Goal: Task Accomplishment & Management: Use online tool/utility

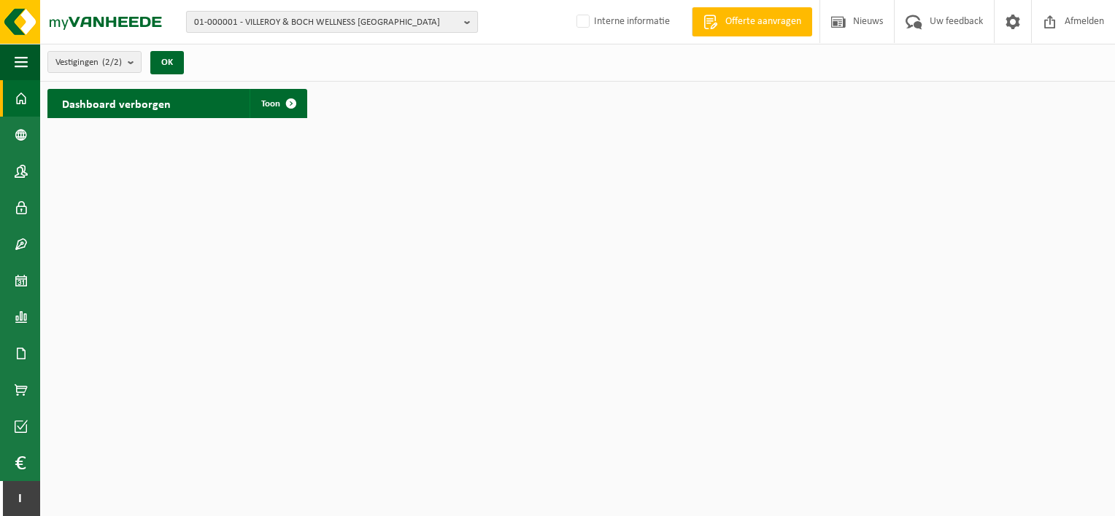
click at [252, 26] on span "01-000001 - VILLEROY & BOCH WELLNESS [GEOGRAPHIC_DATA]" at bounding box center [326, 23] width 264 height 22
type input "10-806764"
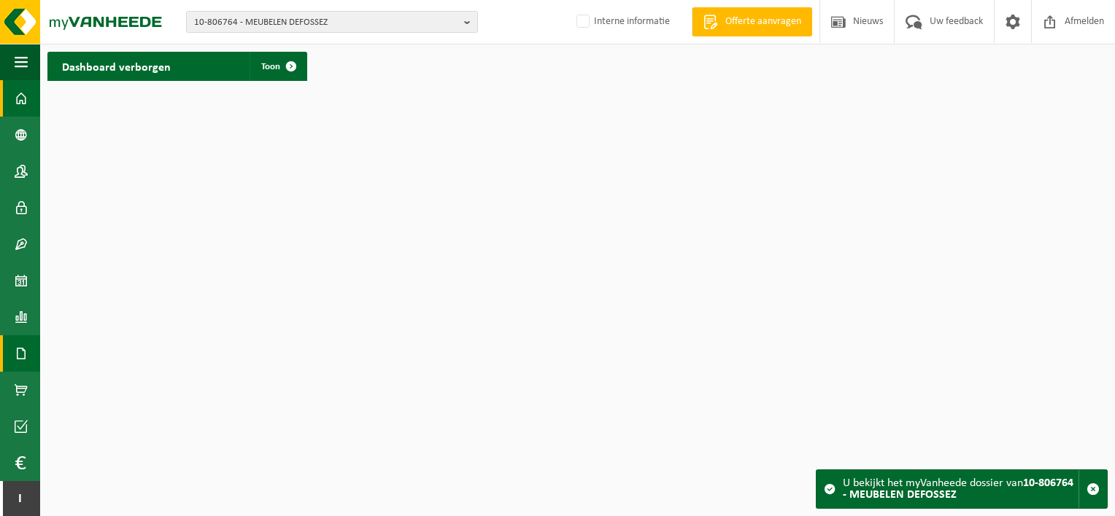
click at [22, 344] on span at bounding box center [21, 354] width 13 height 36
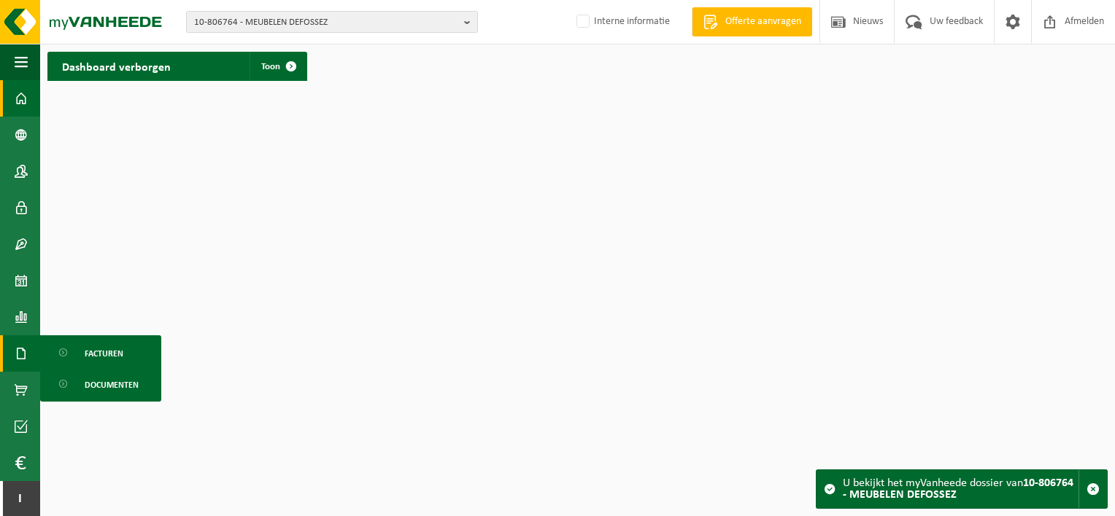
click at [78, 345] on link "Facturen" at bounding box center [101, 353] width 114 height 28
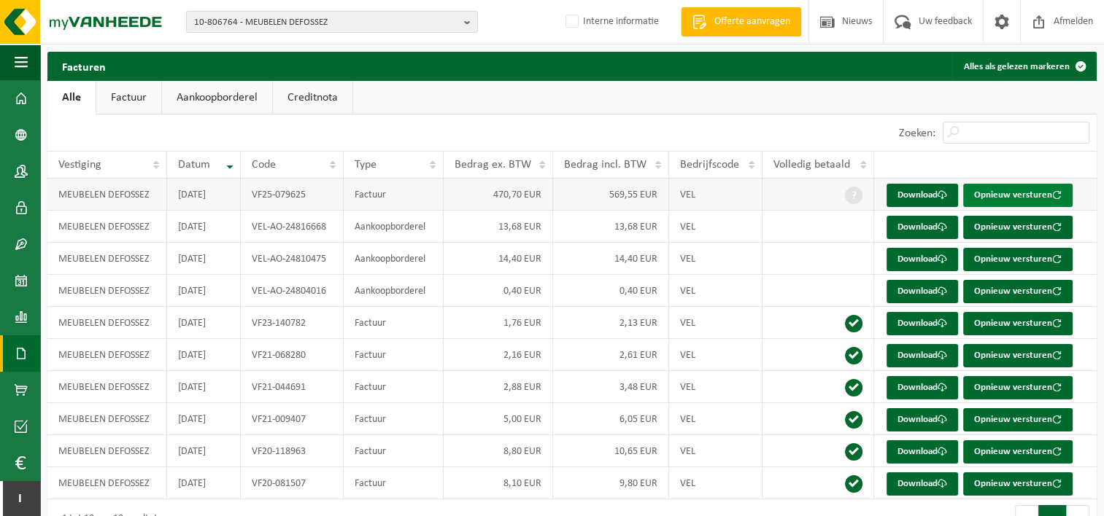
click at [980, 200] on button "Opnieuw versturen" at bounding box center [1017, 195] width 109 height 23
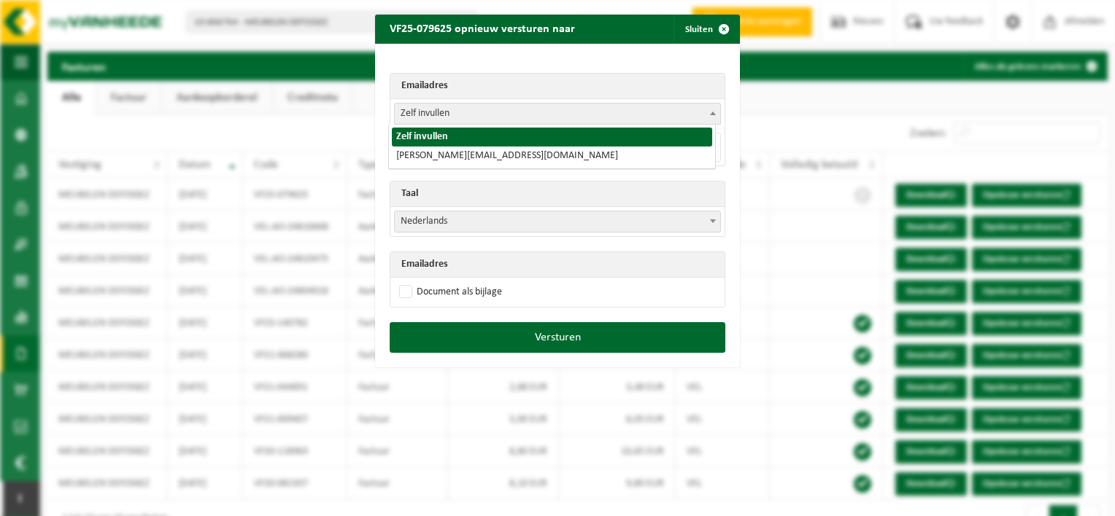
click at [657, 111] on span "Zelf invullen" at bounding box center [557, 114] width 325 height 20
click at [716, 29] on span "button" at bounding box center [723, 29] width 29 height 29
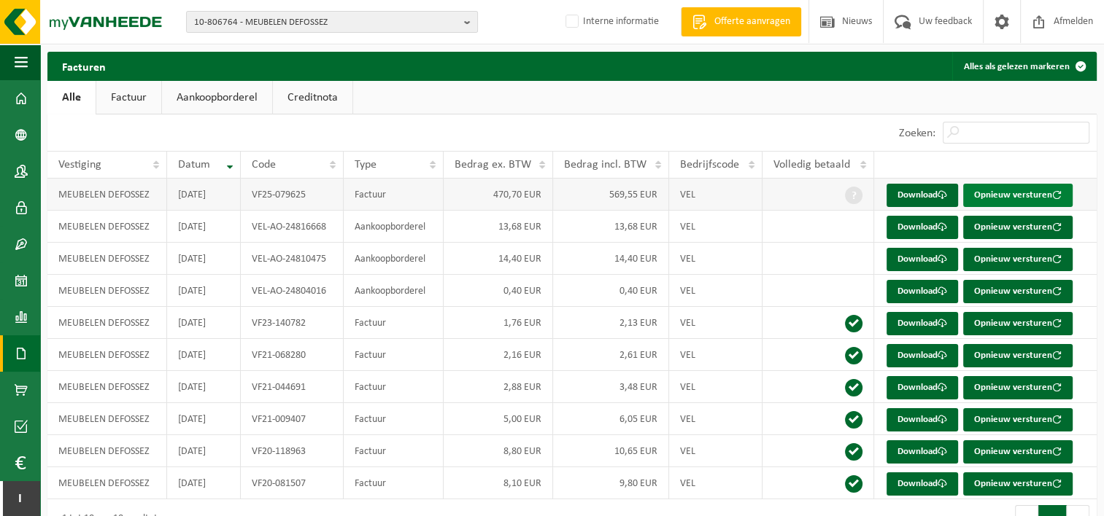
click at [988, 200] on button "Opnieuw versturen" at bounding box center [1017, 195] width 109 height 23
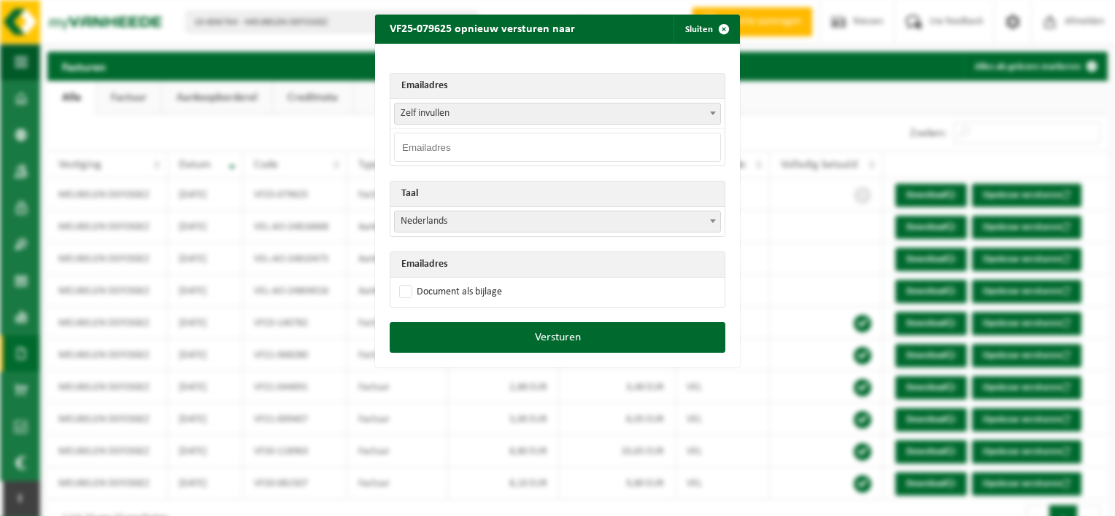
click at [460, 151] on input "email" at bounding box center [557, 147] width 327 height 29
drag, startPoint x: 553, startPoint y: 147, endPoint x: 371, endPoint y: 152, distance: 182.4
click at [375, 152] on div "Emailadres Zelf invullen patrick@meubelendefossez.be Zelf invullen info@meubele…" at bounding box center [557, 183] width 365 height 279
type input "info@meubelendeffossez.be"
click at [398, 293] on label "Document als bijlage" at bounding box center [449, 293] width 106 height 22
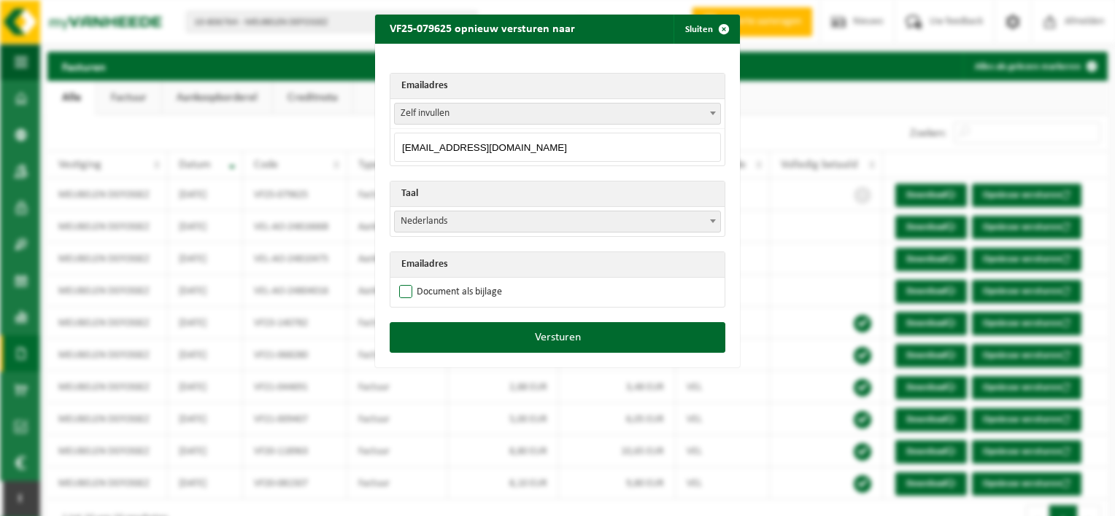
click at [398, 282] on input "Document als bijlage" at bounding box center [575, 281] width 365 height 1
checkbox input "true"
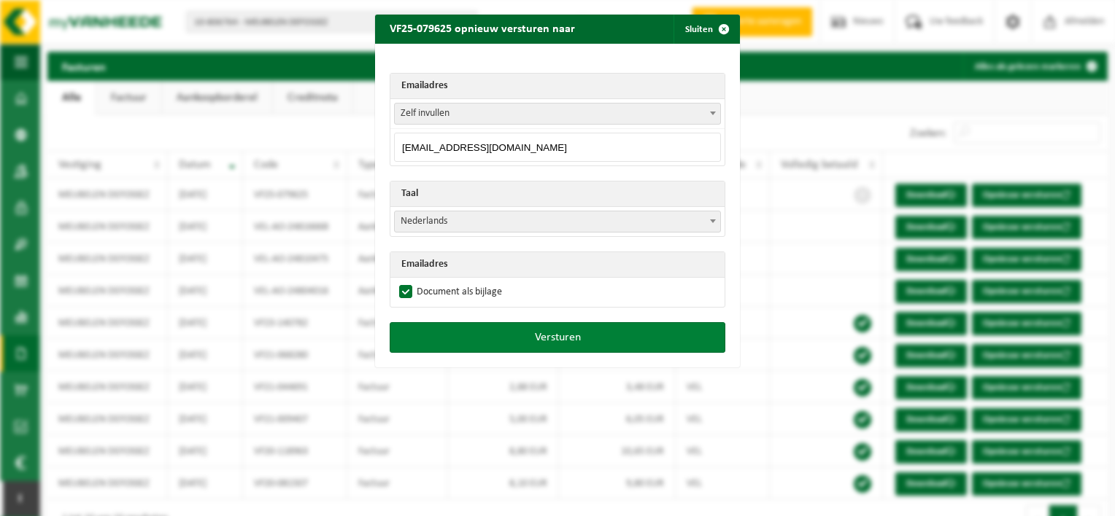
click at [476, 338] on button "Versturen" at bounding box center [558, 337] width 336 height 31
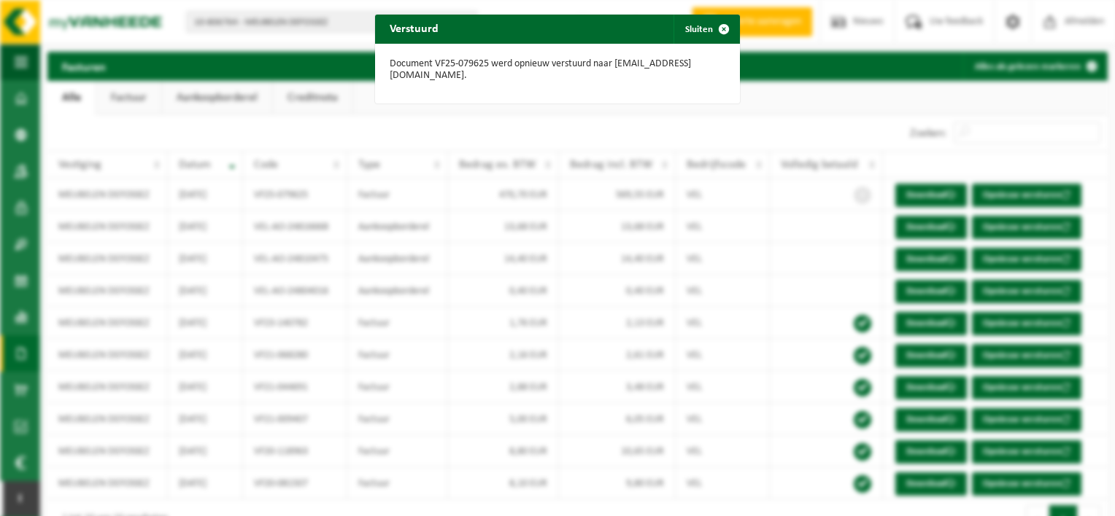
click at [755, 226] on div "Verstuurd Sluiten Document VF25-079625 werd opnieuw verstuurd naar info@meubele…" at bounding box center [557, 258] width 1115 height 516
